Goal: Navigation & Orientation: Find specific page/section

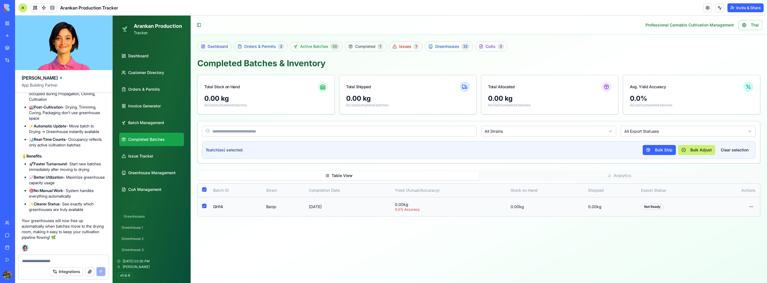
drag, startPoint x: 554, startPoint y: 253, endPoint x: 467, endPoint y: 254, distance: 87.2
click at [468, 254] on main "Toggle Sidebar Professional Cannabis Cultivation Management Thai Dashboard Orde…" at bounding box center [479, 150] width 576 height 268
click at [434, 243] on main "Toggle Sidebar Professional Cannabis Cultivation Management Thai Dashboard Orde…" at bounding box center [479, 150] width 576 height 268
drag, startPoint x: 395, startPoint y: 205, endPoint x: 753, endPoint y: 211, distance: 358.4
click at [753, 211] on tr "GH14 Banjo [DATE] 0.00 kg 0.0 % Accuracy 0.00 kg 0.00 kg Not Ready Open menu" at bounding box center [479, 206] width 562 height 19
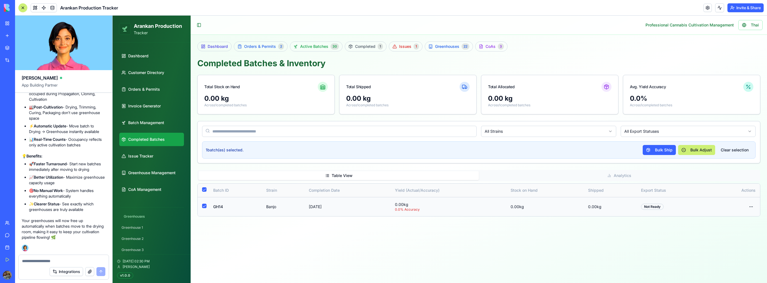
click at [759, 207] on td "Open menu" at bounding box center [735, 206] width 50 height 19
drag, startPoint x: 756, startPoint y: 208, endPoint x: 254, endPoint y: 208, distance: 501.8
click at [242, 208] on tr "GH14 Banjo [DATE] 0.00 kg 0.0 % Accuracy 0.00 kg 0.00 kg Not Ready Open menu" at bounding box center [479, 206] width 562 height 19
click at [260, 208] on td "GH14" at bounding box center [235, 206] width 53 height 19
click at [162, 77] on link "Customer Directory" at bounding box center [151, 72] width 65 height 13
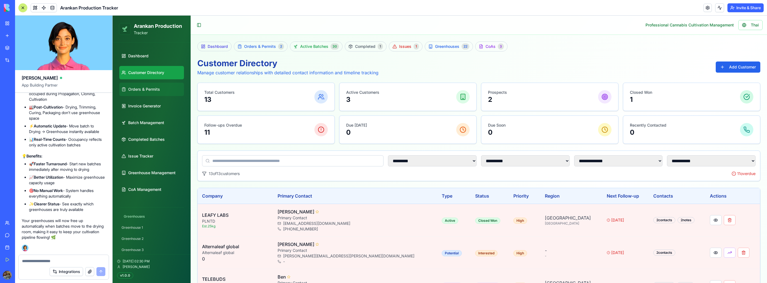
click at [162, 85] on link "Orders & Permits" at bounding box center [151, 89] width 65 height 13
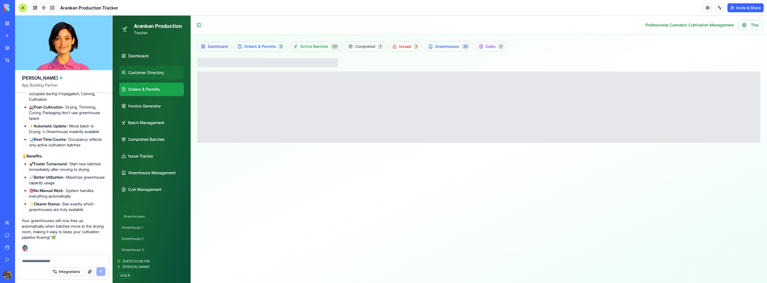
click at [163, 72] on span "Customer Directory" at bounding box center [146, 73] width 36 height 6
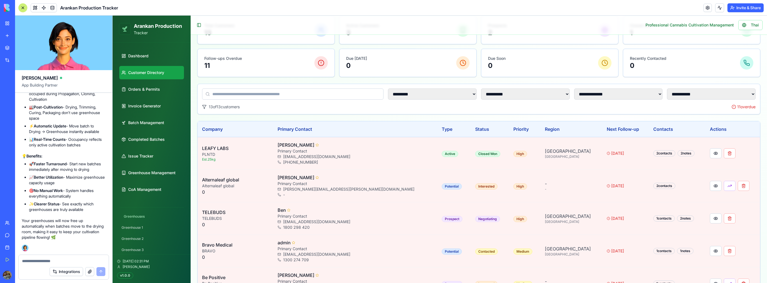
scroll to position [47169, 0]
drag, startPoint x: 95, startPoint y: 204, endPoint x: 79, endPoint y: 203, distance: 15.9
click at [79, 203] on li "✨ Clearer Status - See exactly which greenhouses are truly available" at bounding box center [67, 206] width 77 height 11
click at [87, 211] on li "✨ Clearer Status - See exactly which greenhouses are truly available" at bounding box center [67, 206] width 77 height 11
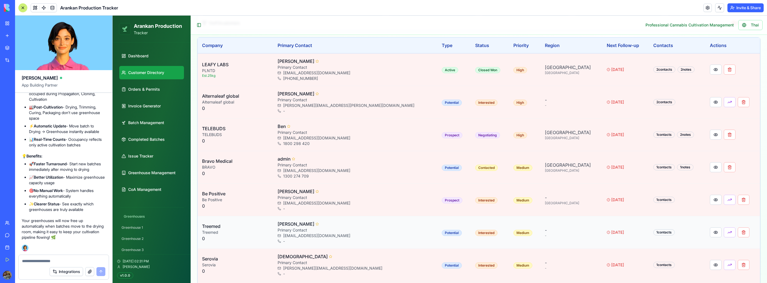
scroll to position [113, 0]
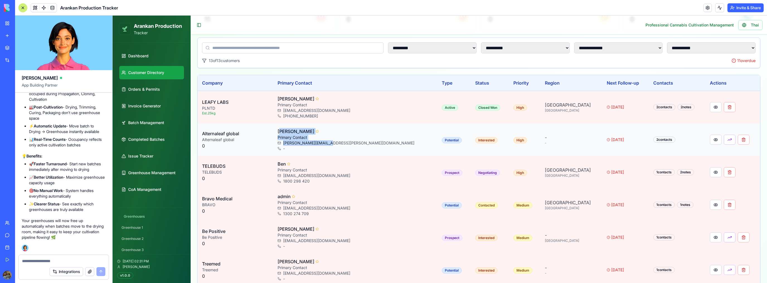
drag, startPoint x: 295, startPoint y: 132, endPoint x: 365, endPoint y: 141, distance: 70.5
click at [365, 141] on div "[PERSON_NAME] Primary Contact [PERSON_NAME][EMAIL_ADDRESS][PERSON_NAME][DOMAIN_…" at bounding box center [355, 139] width 155 height 23
click at [371, 146] on div "-" at bounding box center [355, 149] width 155 height 6
drag, startPoint x: 375, startPoint y: 142, endPoint x: 313, endPoint y: 134, distance: 61.8
click at [313, 134] on div "[PERSON_NAME] Primary Contact [PERSON_NAME][EMAIL_ADDRESS][PERSON_NAME][DOMAIN_…" at bounding box center [355, 139] width 155 height 23
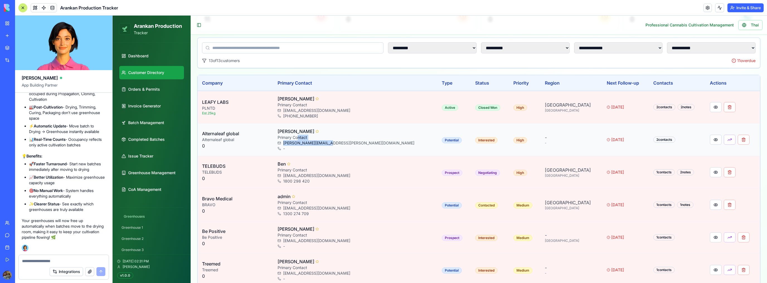
click at [356, 138] on p "Primary Contact" at bounding box center [355, 138] width 155 height 6
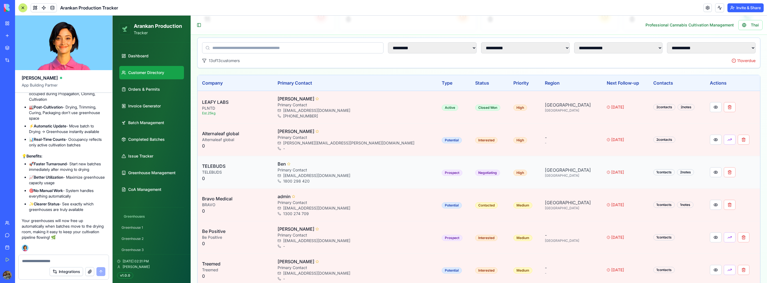
scroll to position [135, 0]
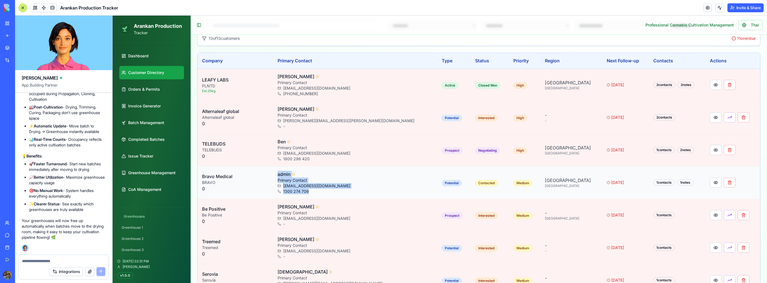
drag, startPoint x: 294, startPoint y: 173, endPoint x: 377, endPoint y: 195, distance: 85.7
click at [377, 195] on td "admin Primary Contact [EMAIL_ADDRESS][DOMAIN_NAME] 1300 274 709" at bounding box center [355, 183] width 164 height 33
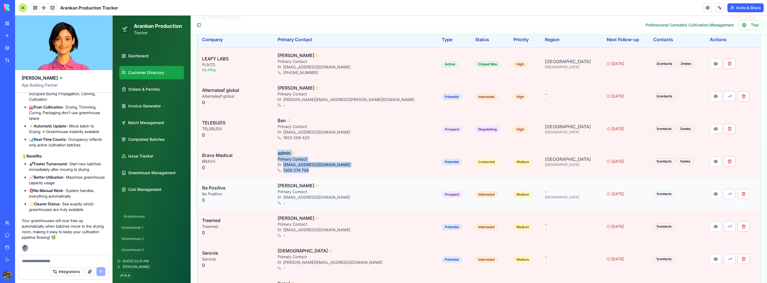
scroll to position [158, 0]
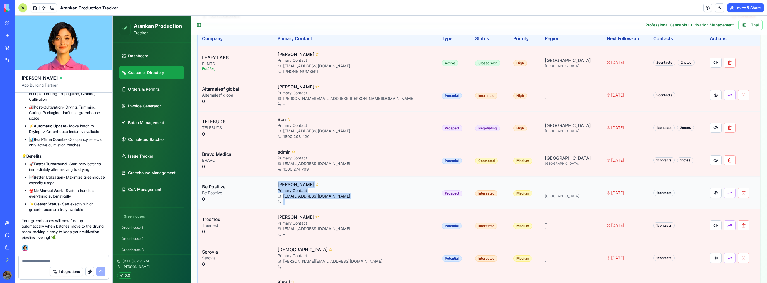
drag, startPoint x: 294, startPoint y: 183, endPoint x: 339, endPoint y: 201, distance: 48.4
click at [339, 201] on div "[PERSON_NAME] Primary Contact [EMAIL_ADDRESS][DOMAIN_NAME] -" at bounding box center [355, 192] width 155 height 23
click at [361, 197] on div "[EMAIL_ADDRESS][DOMAIN_NAME]" at bounding box center [355, 197] width 155 height 6
drag, startPoint x: 361, startPoint y: 203, endPoint x: 285, endPoint y: 183, distance: 78.1
click at [285, 183] on tr "Be Positive Be Positive 0 [PERSON_NAME] Primary Contact [EMAIL_ADDRESS][DOMAIN_…" at bounding box center [479, 193] width 562 height 33
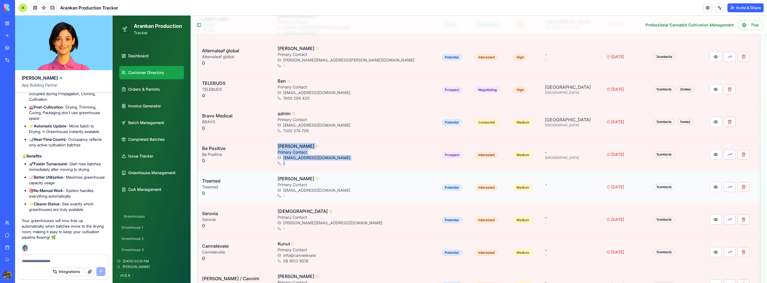
scroll to position [202, 0]
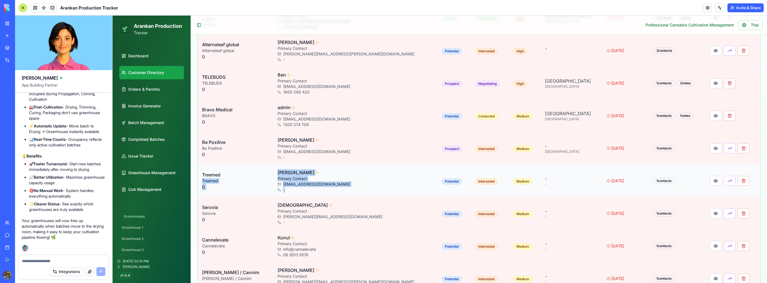
drag, startPoint x: 289, startPoint y: 171, endPoint x: 358, endPoint y: 191, distance: 72.3
click at [358, 191] on tr "Treemed Treemed 0 [PERSON_NAME] Primary Contact [EMAIL_ADDRESS][DOMAIN_NAME] - …" at bounding box center [479, 181] width 562 height 33
click at [366, 192] on td "[PERSON_NAME] Primary Contact [EMAIL_ADDRESS][DOMAIN_NAME] -" at bounding box center [355, 181] width 164 height 33
drag, startPoint x: 367, startPoint y: 190, endPoint x: 278, endPoint y: 174, distance: 89.8
click at [278, 174] on tr "Treemed Treemed 0 [PERSON_NAME] Primary Contact [EMAIL_ADDRESS][DOMAIN_NAME] - …" at bounding box center [479, 181] width 562 height 33
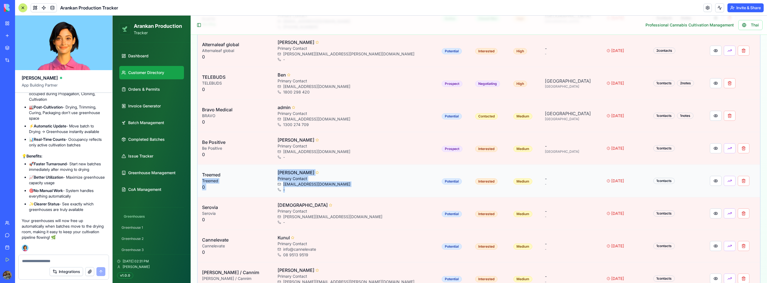
click at [269, 174] on p "Treemed" at bounding box center [235, 175] width 67 height 7
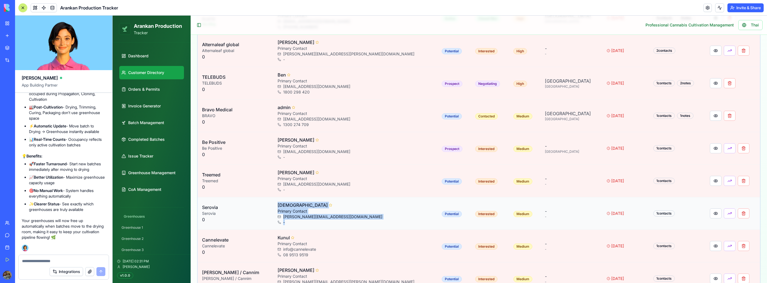
drag, startPoint x: 294, startPoint y: 206, endPoint x: 363, endPoint y: 221, distance: 70.7
click at [363, 221] on div "Chrristine Primary Contact [PERSON_NAME][EMAIL_ADDRESS][DOMAIN_NAME] -" at bounding box center [355, 213] width 155 height 23
click at [366, 220] on div "-" at bounding box center [355, 223] width 155 height 6
drag, startPoint x: 274, startPoint y: 202, endPoint x: 343, endPoint y: 218, distance: 70.8
click at [334, 218] on div "Chrristine Primary Contact [PERSON_NAME][EMAIL_ADDRESS][DOMAIN_NAME] -" at bounding box center [355, 213] width 155 height 23
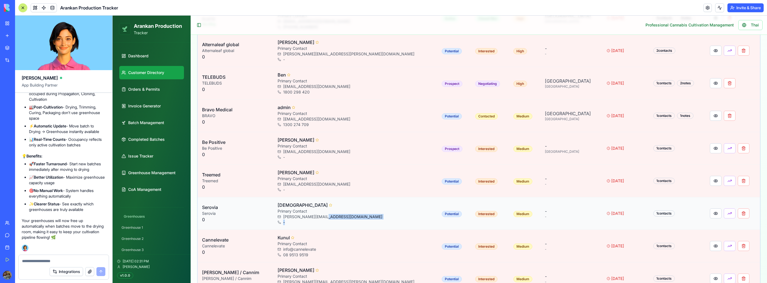
click at [362, 220] on div "-" at bounding box center [355, 223] width 155 height 6
drag, startPoint x: 361, startPoint y: 219, endPoint x: 203, endPoint y: 206, distance: 158.8
click at [203, 206] on tr "Serovia Serovia 0 Chrristine Primary Contact [PERSON_NAME][EMAIL_ADDRESS][DOMAI…" at bounding box center [479, 214] width 562 height 33
click at [235, 208] on p "Serovia" at bounding box center [235, 207] width 67 height 7
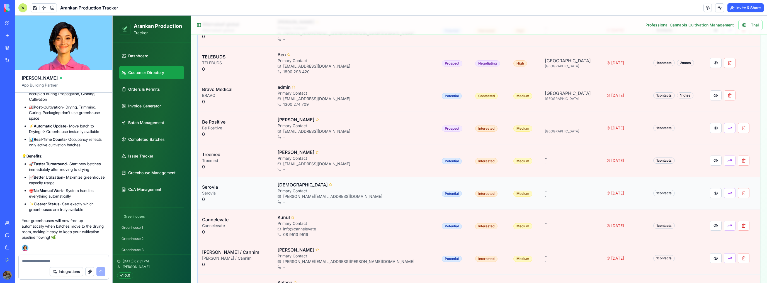
scroll to position [225, 0]
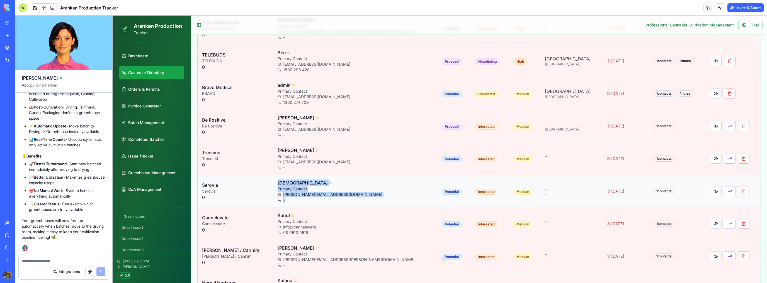
drag, startPoint x: 274, startPoint y: 194, endPoint x: 380, endPoint y: 197, distance: 106.2
click at [380, 197] on tr "Serovia Serovia 0 Chrristine Primary Contact [PERSON_NAME][EMAIL_ADDRESS][DOMAI…" at bounding box center [479, 191] width 562 height 33
click at [380, 198] on div "-" at bounding box center [355, 201] width 155 height 6
drag, startPoint x: 380, startPoint y: 197, endPoint x: 209, endPoint y: 183, distance: 171.9
click at [209, 183] on tr "Serovia Serovia 0 Chrristine Primary Contact [PERSON_NAME][EMAIL_ADDRESS][DOMAI…" at bounding box center [479, 191] width 562 height 33
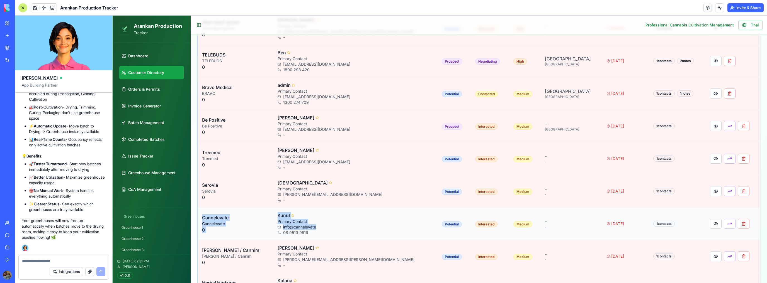
drag, startPoint x: 202, startPoint y: 217, endPoint x: 362, endPoint y: 224, distance: 160.1
click at [361, 224] on tr "Cannelevate Cannelevate 0 Kunul Primary Contact info@cannelevate 08 9513 9519 P…" at bounding box center [479, 224] width 562 height 33
click at [368, 230] on div "08 9513 9519" at bounding box center [355, 233] width 155 height 6
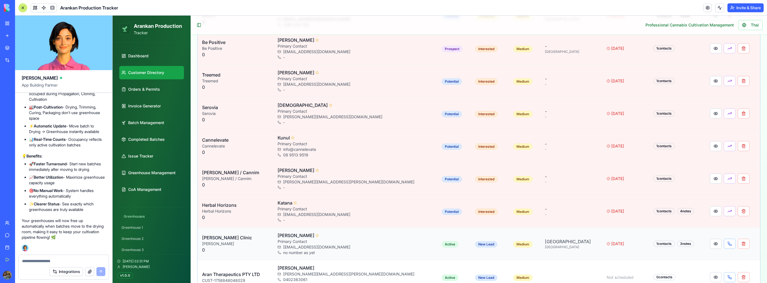
scroll to position [314, 0]
